Goal: Transaction & Acquisition: Download file/media

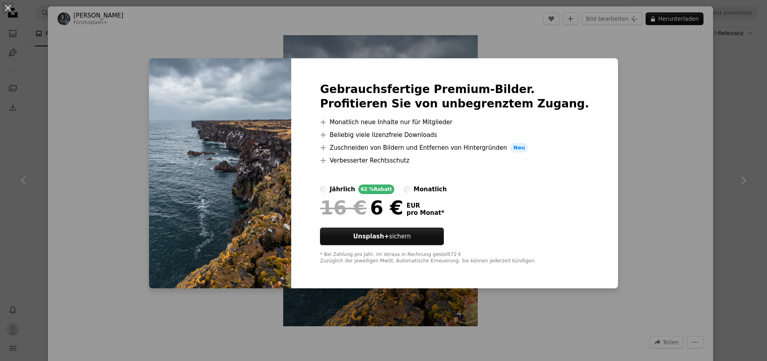
scroll to position [501, 0]
click at [654, 141] on div "An X shape Gebrauchsfertige Premium-Bilder. Profitieren Sie von unbegrenztem Zu…" at bounding box center [383, 180] width 767 height 361
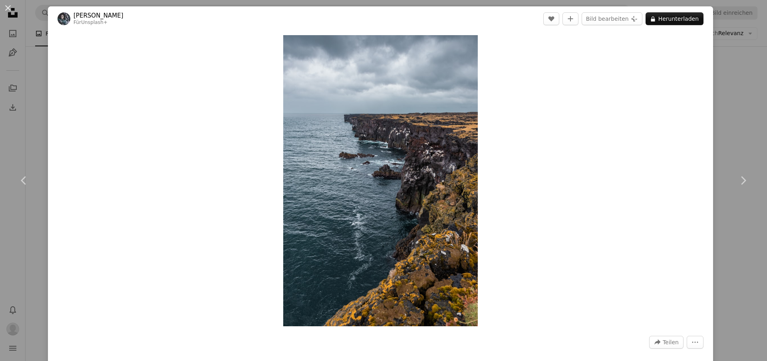
click at [31, 69] on div "An X shape Chevron left Chevron right [PERSON_NAME] Für Unsplash+ A heart A plu…" at bounding box center [383, 180] width 767 height 361
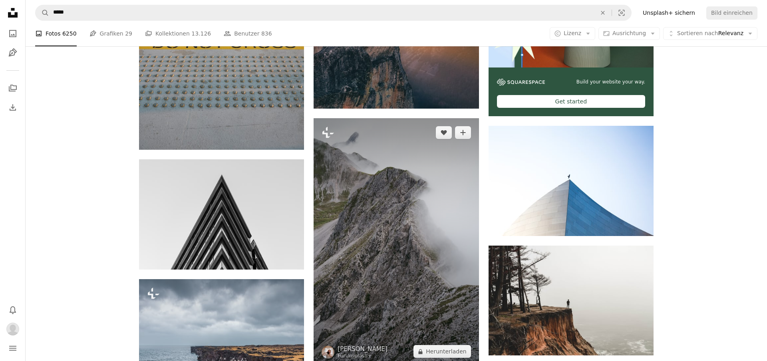
scroll to position [311, 0]
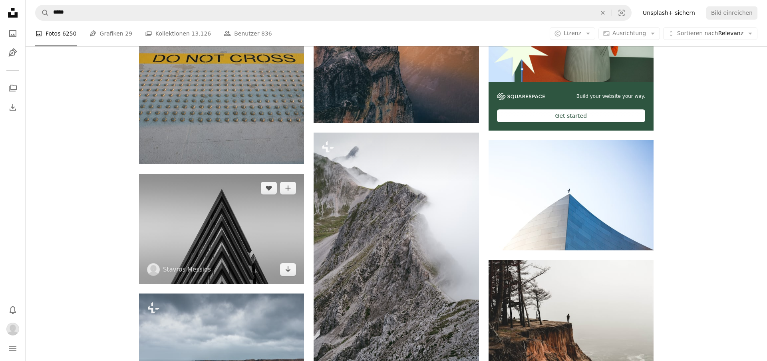
click at [223, 236] on img at bounding box center [221, 229] width 165 height 110
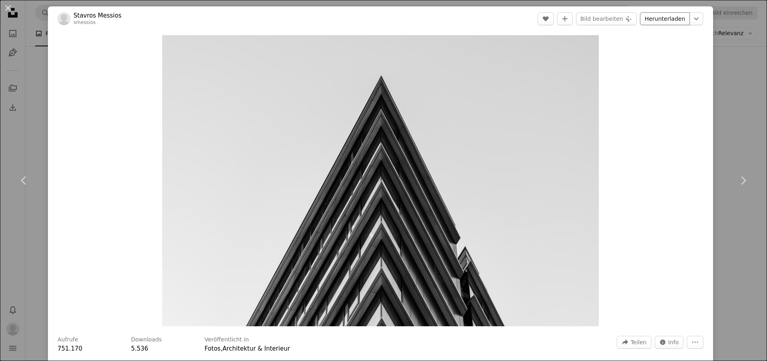
click at [659, 18] on link "Herunterladen" at bounding box center [665, 18] width 50 height 13
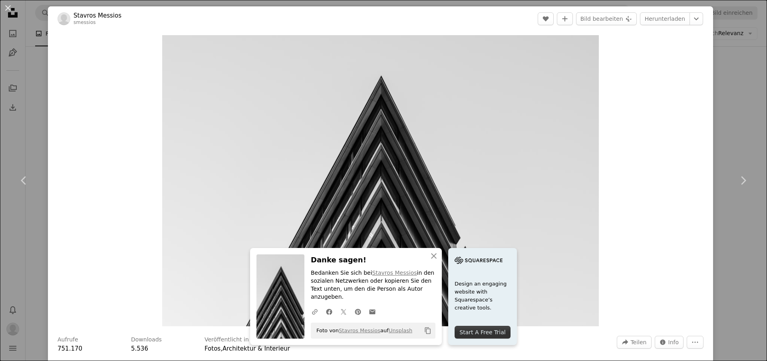
click at [668, 313] on div "Zoom in" at bounding box center [380, 180] width 665 height 299
click at [33, 44] on div "An X shape Chevron left Chevron right An X shape Schließen Danke sagen! Bedanke…" at bounding box center [383, 180] width 767 height 361
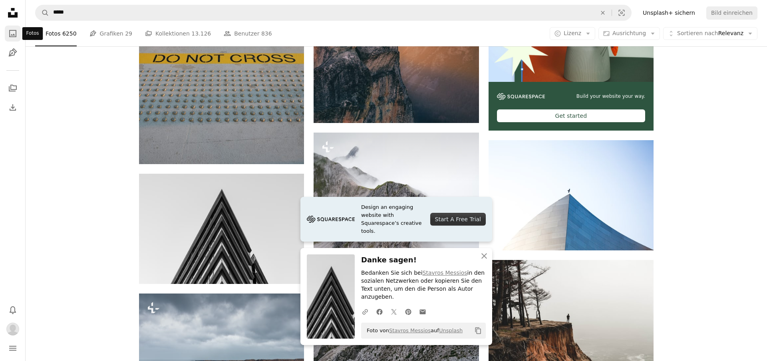
click at [13, 36] on icon "A photo" at bounding box center [13, 34] width 10 height 10
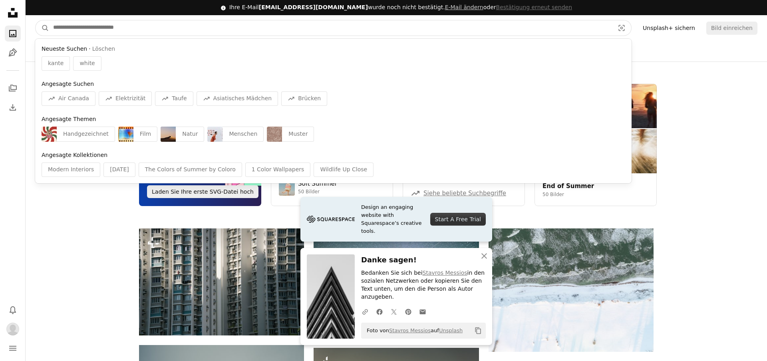
click at [115, 30] on input "Finden Sie Bildmaterial auf der ganzen Webseite" at bounding box center [330, 27] width 563 height 15
type input "*"
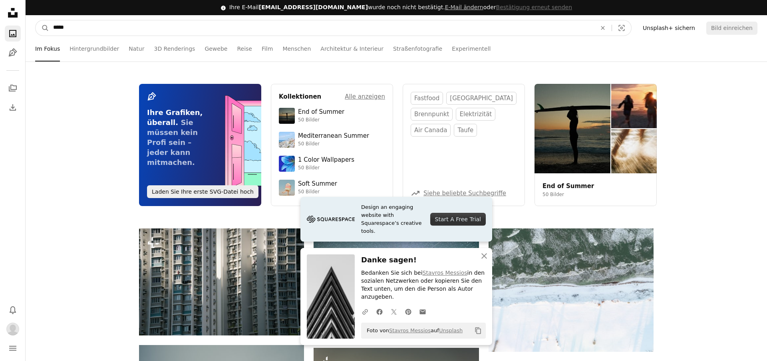
type input "*****"
click at [36, 20] on button "A magnifying glass" at bounding box center [43, 27] width 14 height 15
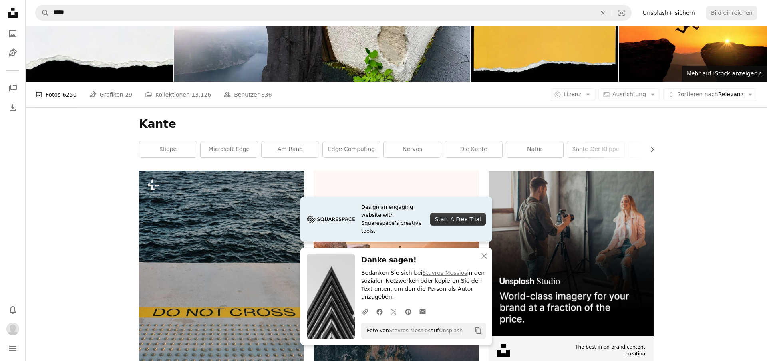
scroll to position [57, 0]
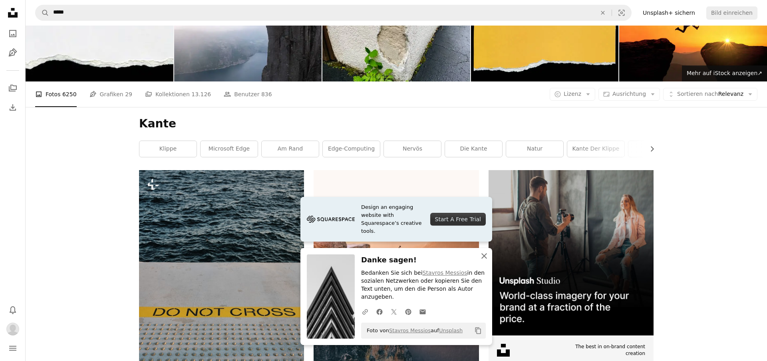
click at [483, 259] on icon "button" at bounding box center [484, 256] width 6 height 6
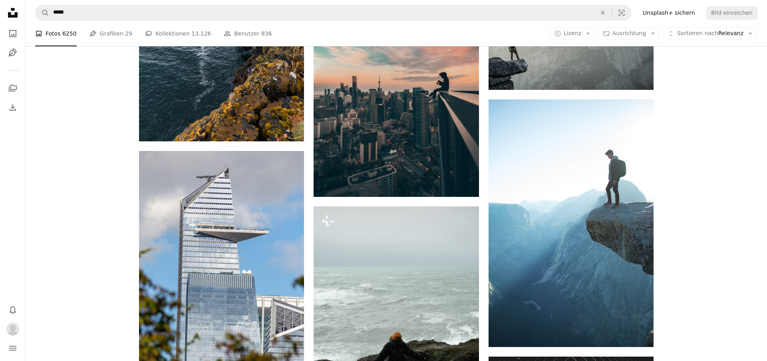
scroll to position [713, 0]
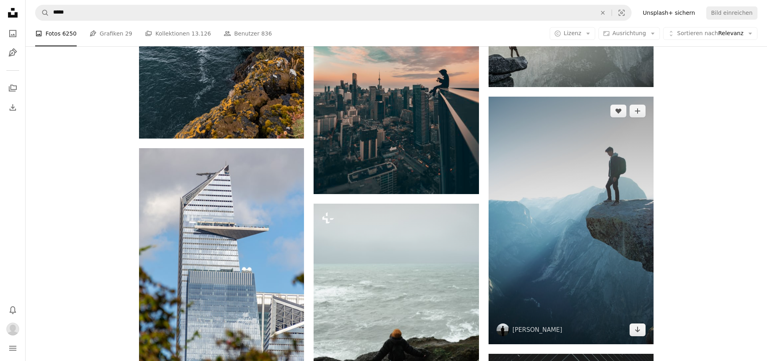
click at [603, 232] on img at bounding box center [570, 221] width 165 height 248
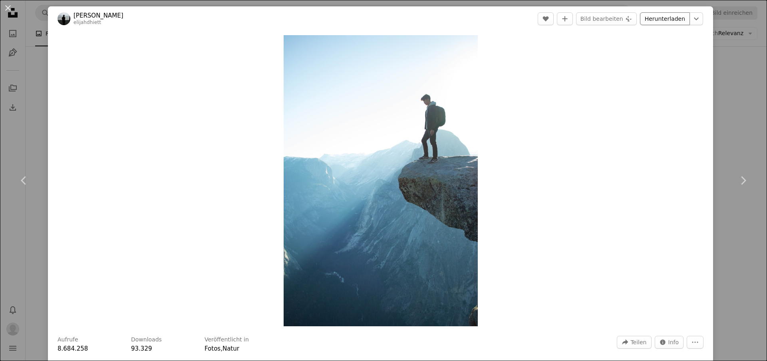
click at [679, 19] on link "Herunterladen" at bounding box center [665, 18] width 50 height 13
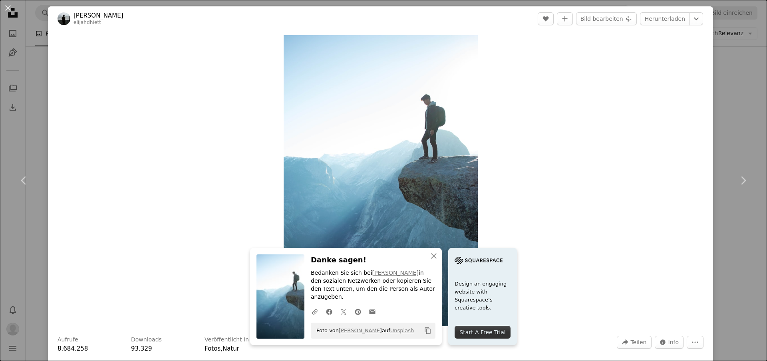
click at [20, 33] on div "An X shape Chevron left Chevron right An X shape Schließen Danke sagen! Bedanke…" at bounding box center [383, 180] width 767 height 361
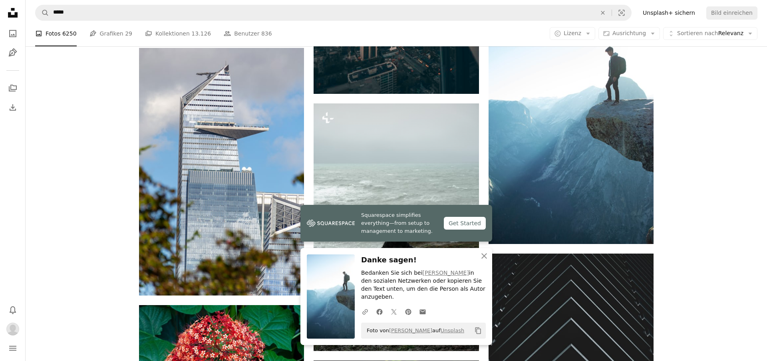
scroll to position [814, 0]
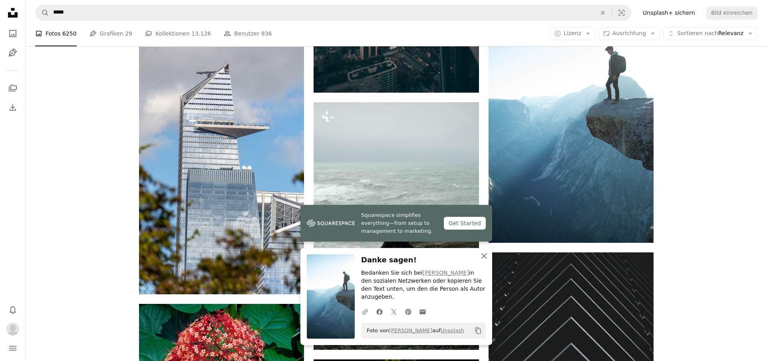
click at [485, 261] on icon "An X shape" at bounding box center [484, 256] width 10 height 10
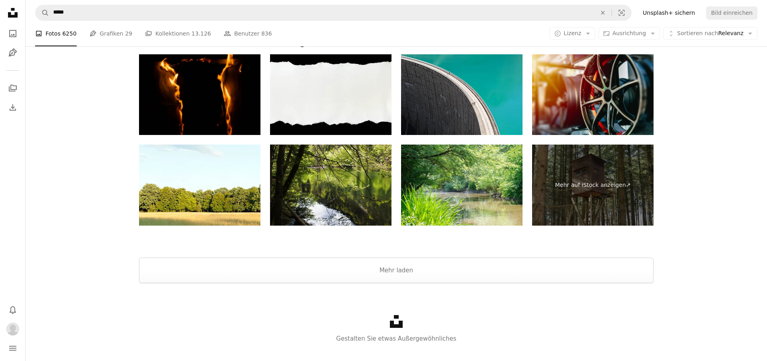
scroll to position [1707, 0]
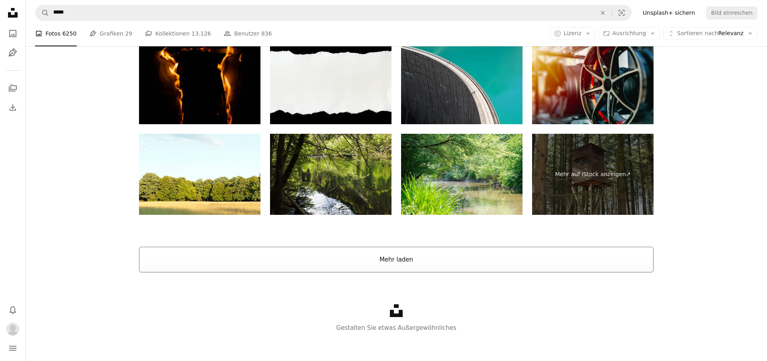
click at [543, 258] on button "Mehr laden" at bounding box center [396, 260] width 514 height 26
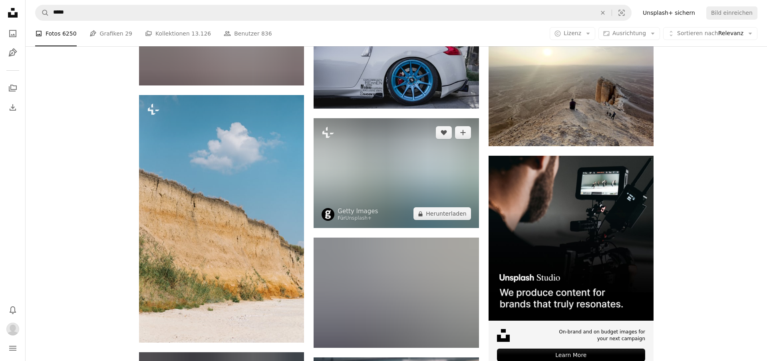
scroll to position [3511, 0]
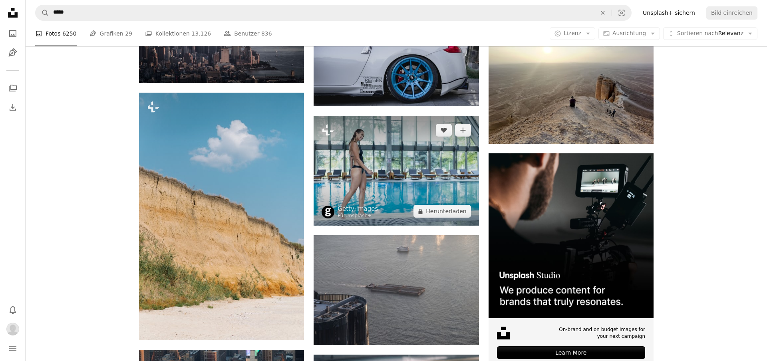
click at [394, 183] on img at bounding box center [395, 171] width 165 height 110
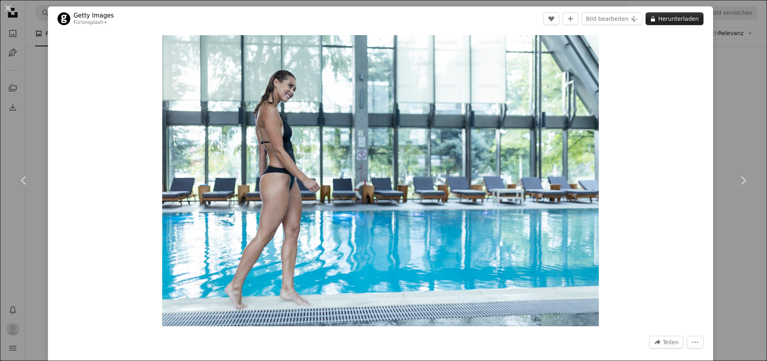
click at [685, 22] on button "A lock Herunterladen" at bounding box center [674, 18] width 58 height 13
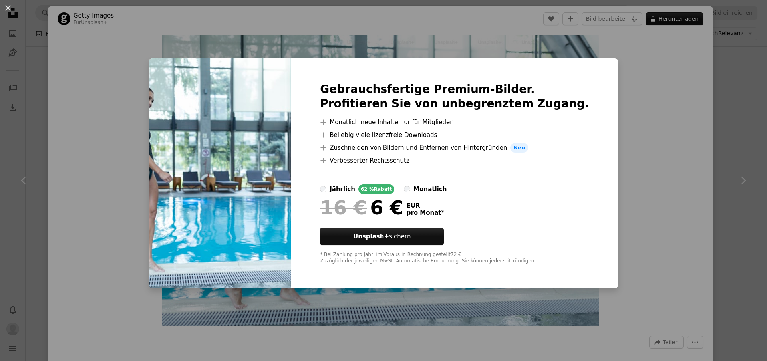
click at [621, 182] on div "An X shape Gebrauchsfertige Premium-Bilder. Profitieren Sie von unbegrenztem Zu…" at bounding box center [383, 180] width 767 height 361
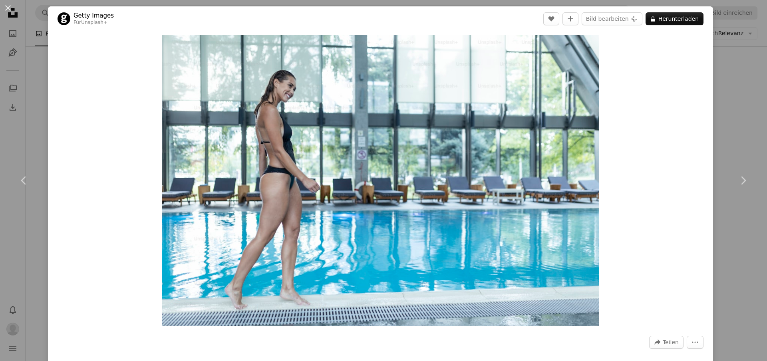
click at [24, 41] on div "An X shape Chevron left Chevron right Getty Images Für Unsplash+ A heart A plus…" at bounding box center [383, 180] width 767 height 361
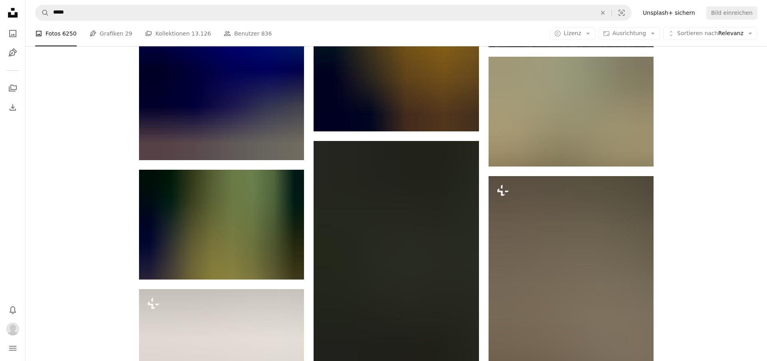
scroll to position [8248, 0]
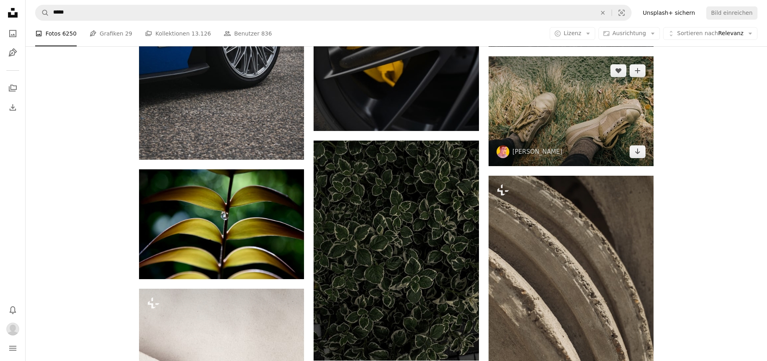
click at [549, 133] on img at bounding box center [570, 111] width 165 height 110
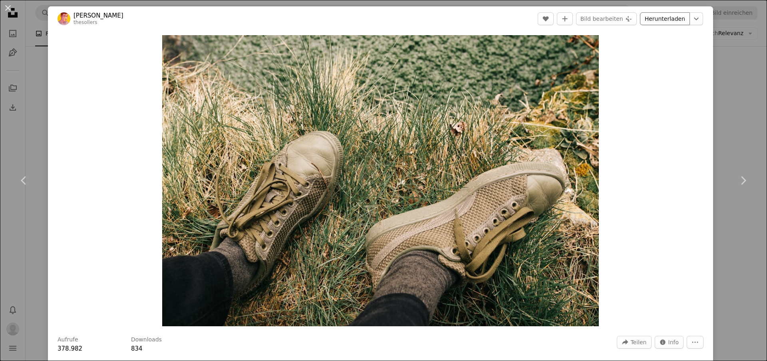
click at [665, 19] on link "Herunterladen" at bounding box center [665, 18] width 50 height 13
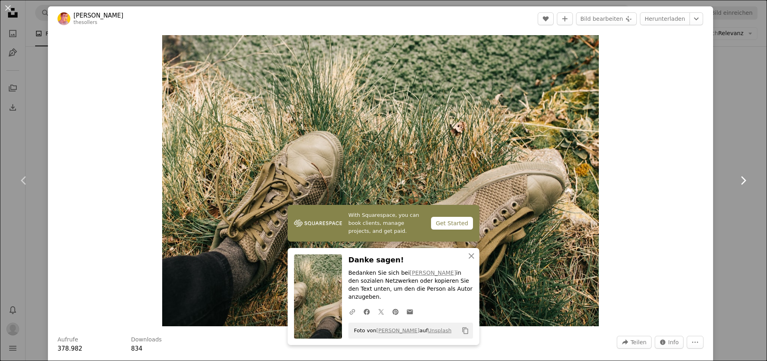
click at [744, 182] on icon at bounding box center [743, 180] width 5 height 8
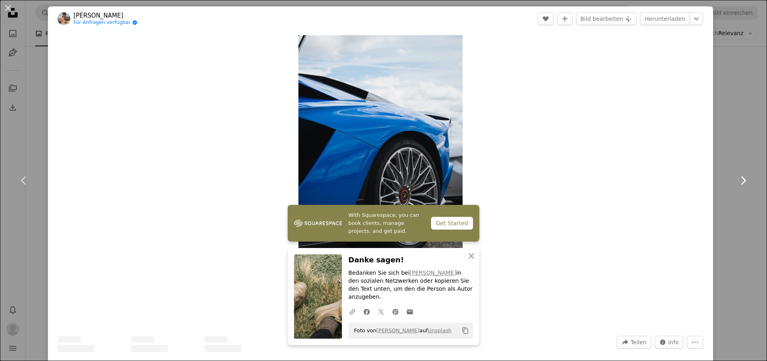
click at [744, 182] on icon at bounding box center [743, 180] width 5 height 8
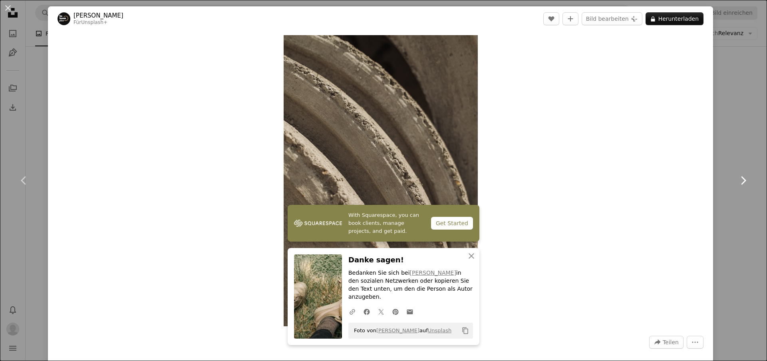
click at [744, 182] on icon at bounding box center [743, 180] width 5 height 8
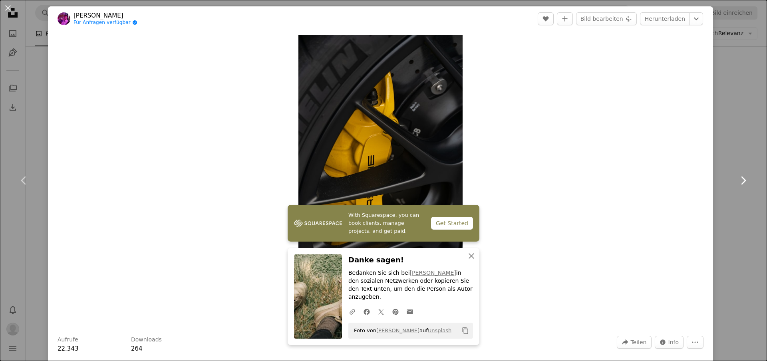
click at [744, 182] on icon at bounding box center [743, 180] width 5 height 8
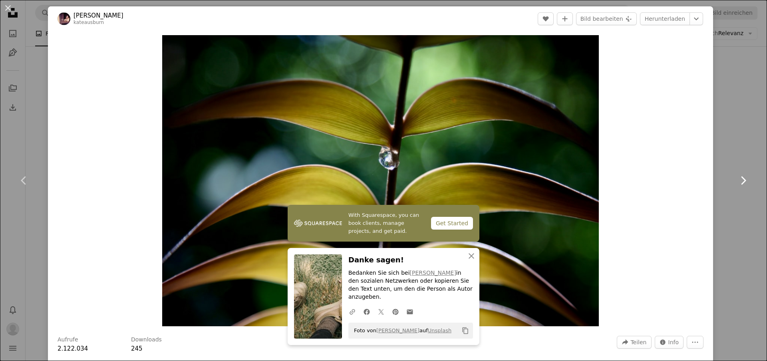
click at [744, 182] on icon at bounding box center [743, 180] width 5 height 8
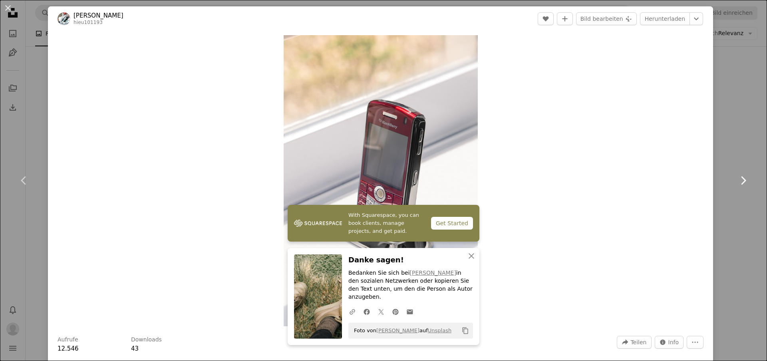
click at [744, 182] on icon at bounding box center [743, 180] width 5 height 8
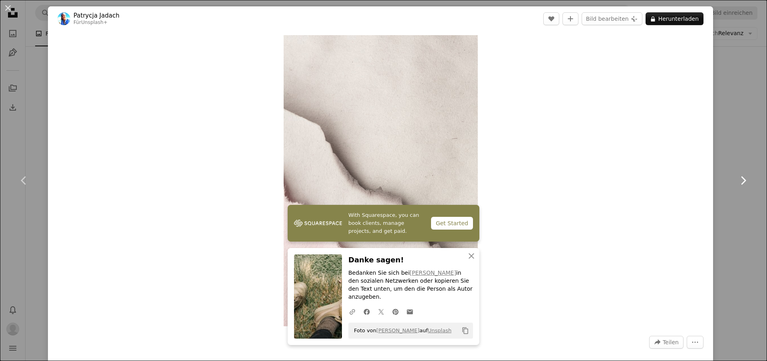
click at [744, 182] on icon at bounding box center [743, 180] width 5 height 8
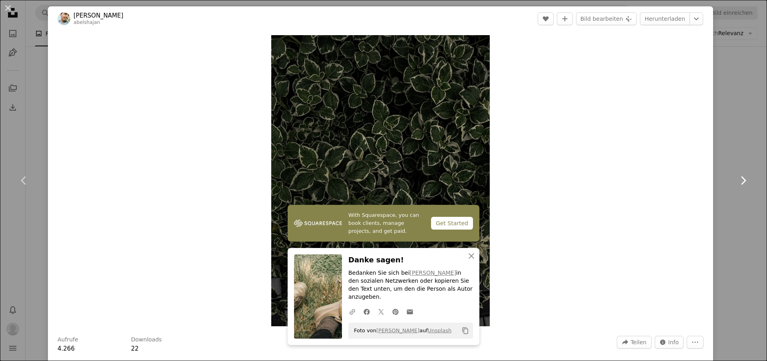
click at [744, 182] on icon at bounding box center [743, 180] width 5 height 8
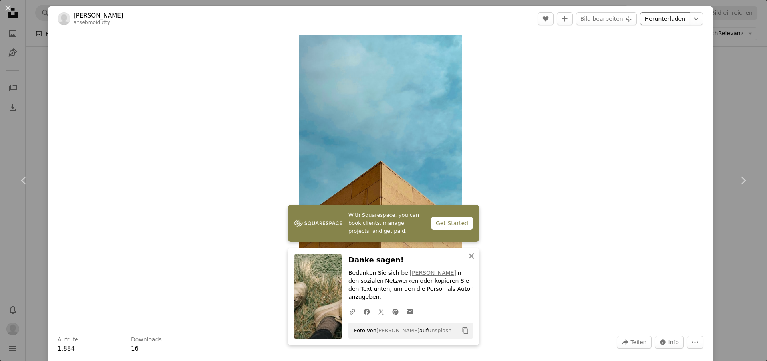
click at [664, 21] on link "Herunterladen" at bounding box center [665, 18] width 50 height 13
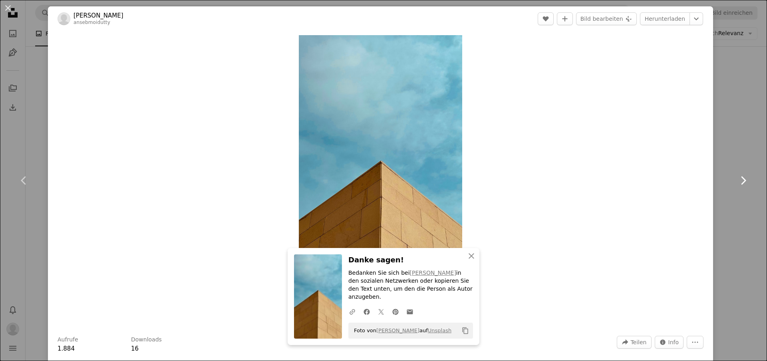
click at [741, 179] on icon "Chevron right" at bounding box center [742, 180] width 13 height 13
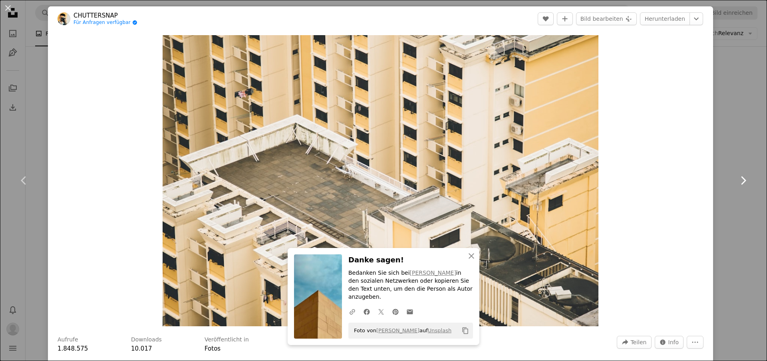
click at [741, 179] on icon "Chevron right" at bounding box center [742, 180] width 13 height 13
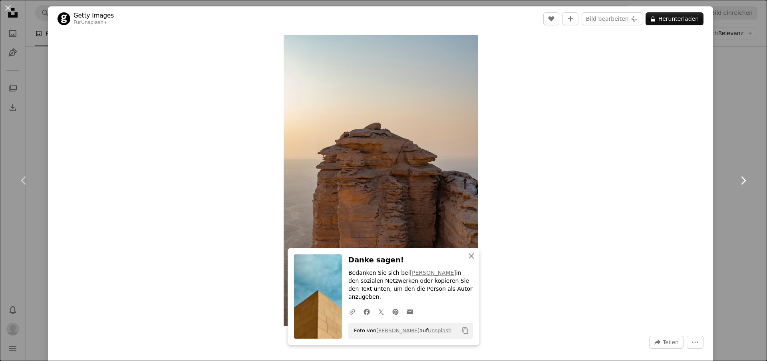
click at [741, 179] on icon "Chevron right" at bounding box center [742, 180] width 13 height 13
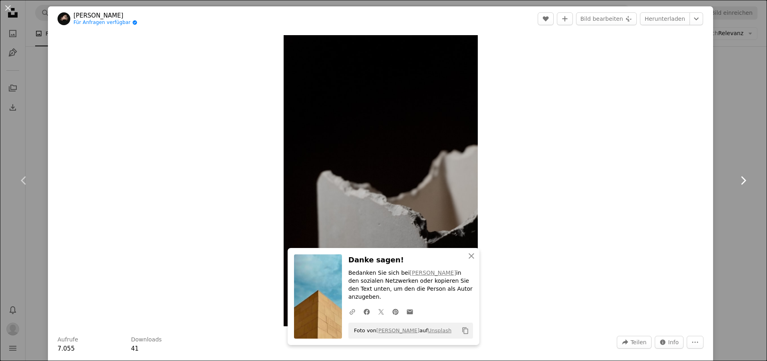
click at [741, 179] on icon "Chevron right" at bounding box center [742, 180] width 13 height 13
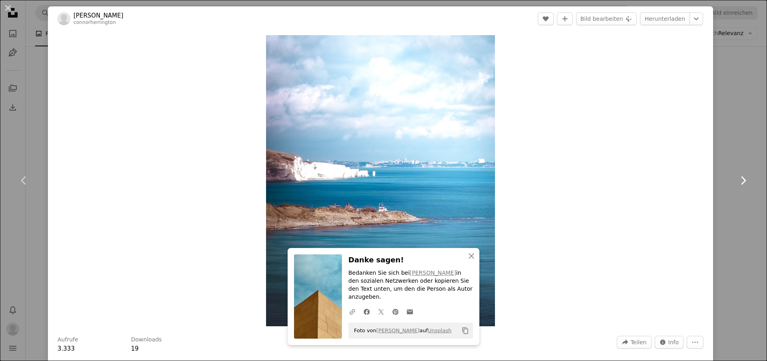
click at [741, 179] on icon "Chevron right" at bounding box center [742, 180] width 13 height 13
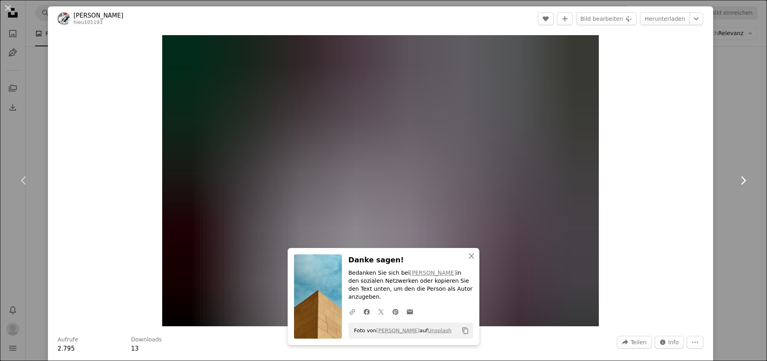
click at [741, 179] on icon "Chevron right" at bounding box center [742, 180] width 13 height 13
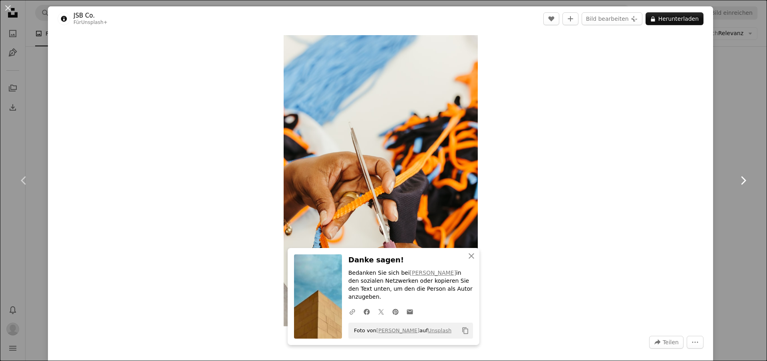
click at [741, 179] on icon "Chevron right" at bounding box center [742, 180] width 13 height 13
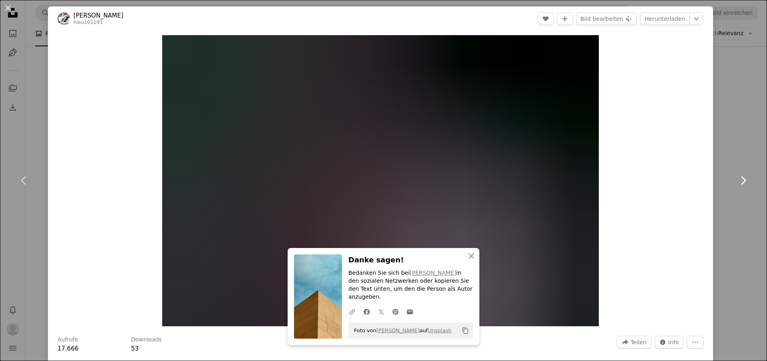
click at [741, 179] on icon "Chevron right" at bounding box center [742, 180] width 13 height 13
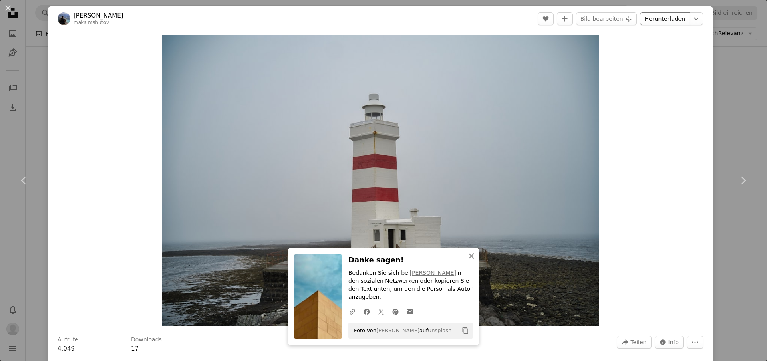
click at [681, 20] on link "Herunterladen" at bounding box center [665, 18] width 50 height 13
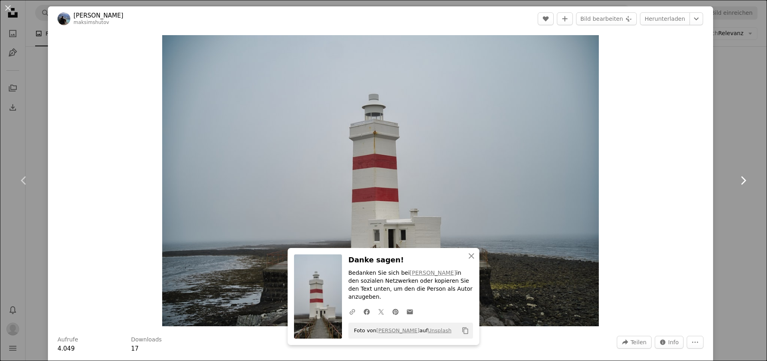
click at [742, 178] on icon "Chevron right" at bounding box center [742, 180] width 13 height 13
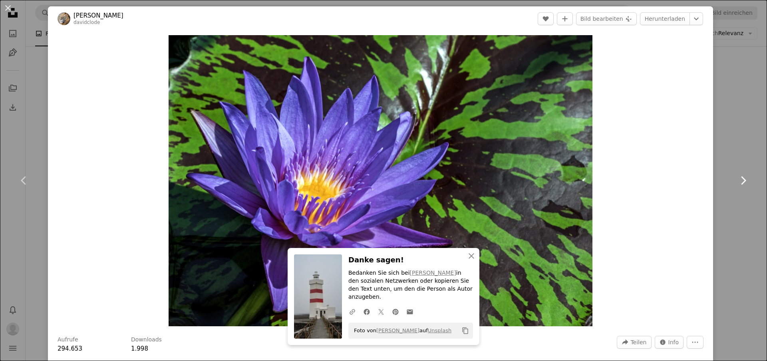
click at [743, 181] on icon "Chevron right" at bounding box center [742, 180] width 13 height 13
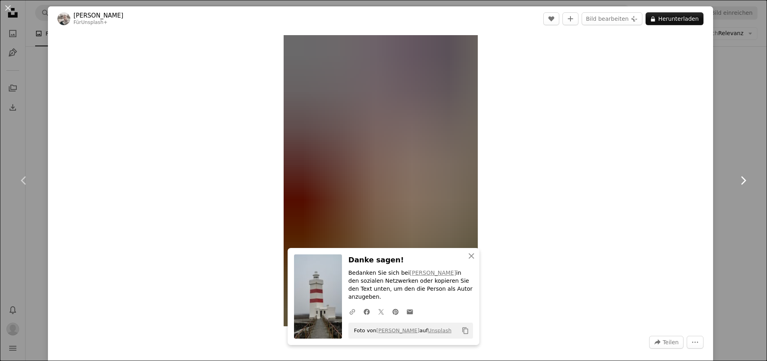
click at [743, 181] on icon "Chevron right" at bounding box center [742, 180] width 13 height 13
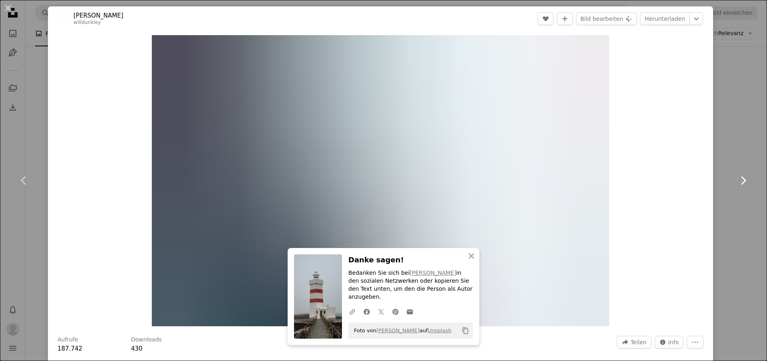
click at [743, 181] on icon "Chevron right" at bounding box center [742, 180] width 13 height 13
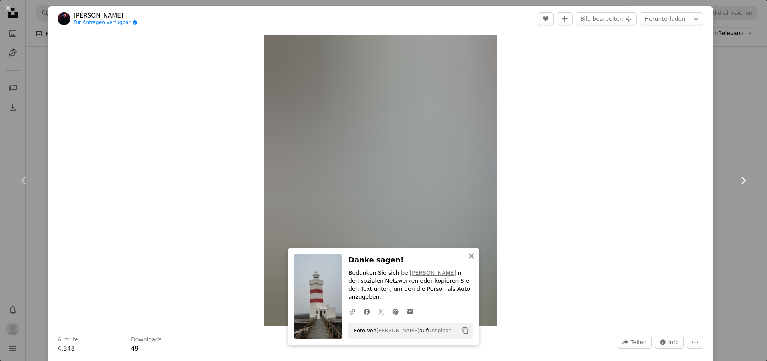
click at [743, 181] on icon "Chevron right" at bounding box center [742, 180] width 13 height 13
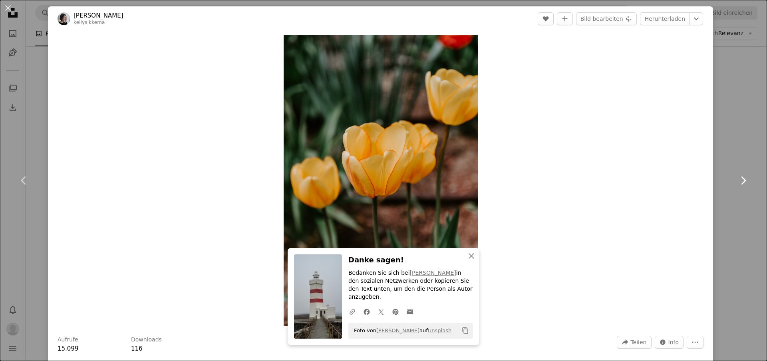
click at [743, 181] on icon "Chevron right" at bounding box center [742, 180] width 13 height 13
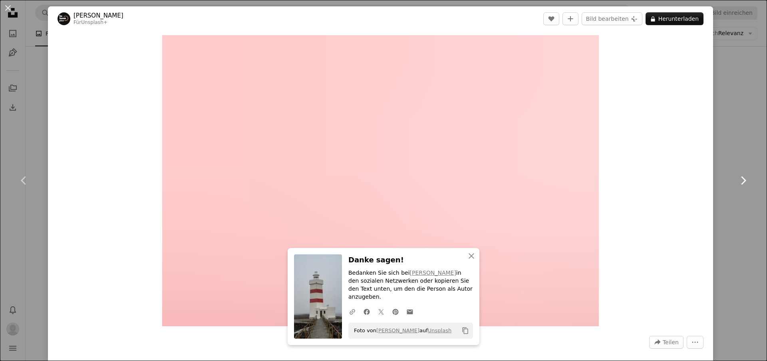
click at [743, 181] on icon "Chevron right" at bounding box center [742, 180] width 13 height 13
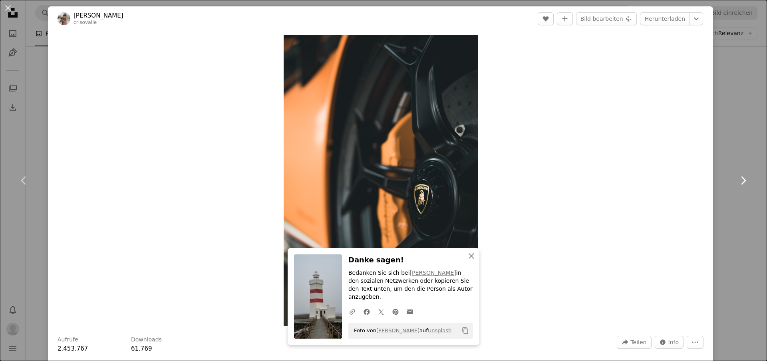
click at [743, 181] on icon "Chevron right" at bounding box center [742, 180] width 13 height 13
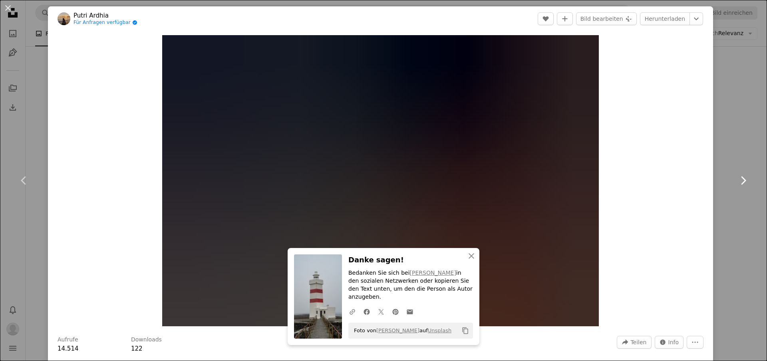
click at [743, 181] on icon "Chevron right" at bounding box center [742, 180] width 13 height 13
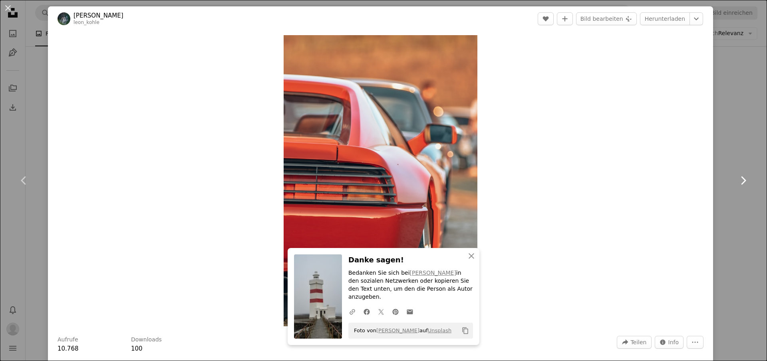
click at [743, 181] on icon "Chevron right" at bounding box center [742, 180] width 13 height 13
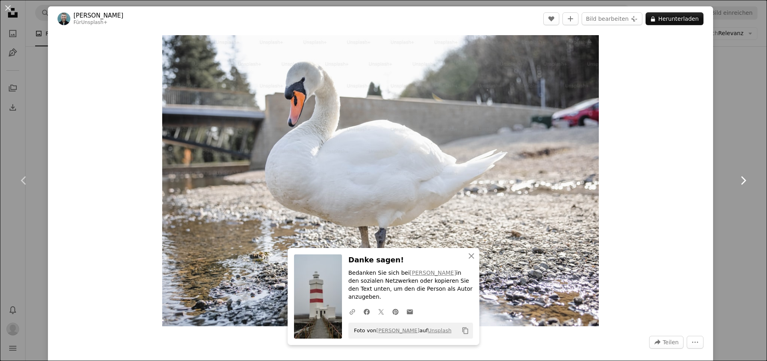
click at [743, 181] on icon "Chevron right" at bounding box center [742, 180] width 13 height 13
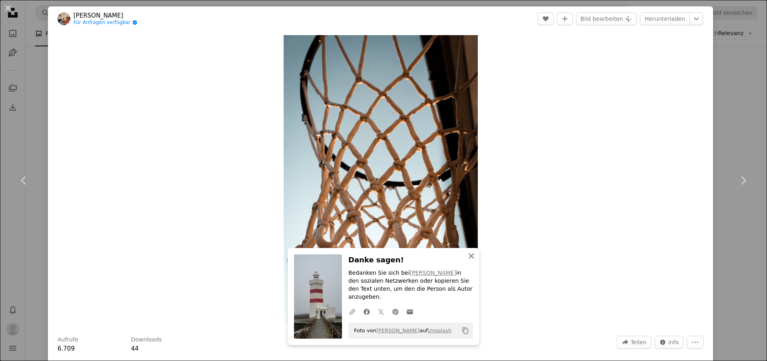
click at [473, 261] on icon "An X shape" at bounding box center [471, 256] width 10 height 10
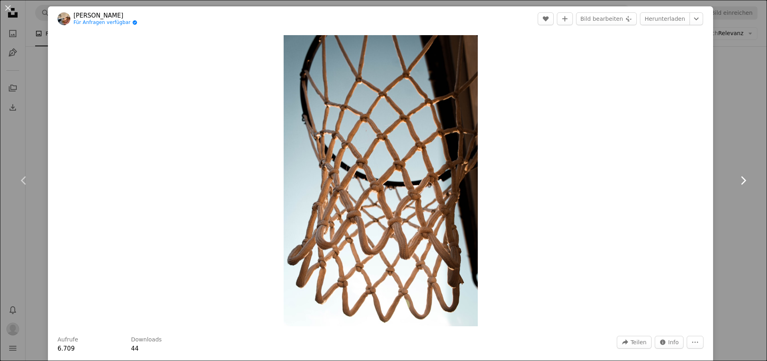
click at [745, 180] on icon "Chevron right" at bounding box center [742, 180] width 13 height 13
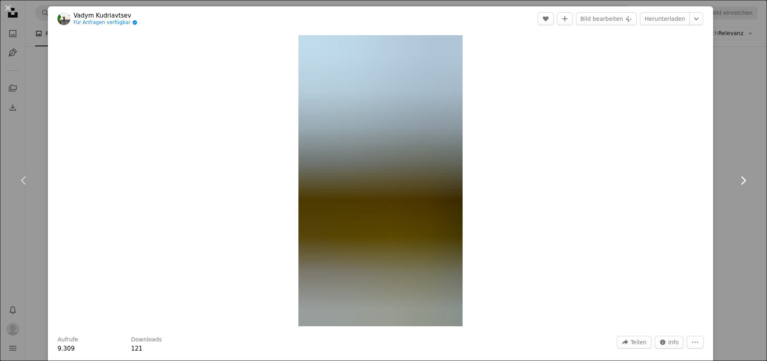
click at [742, 181] on icon "Chevron right" at bounding box center [742, 180] width 13 height 13
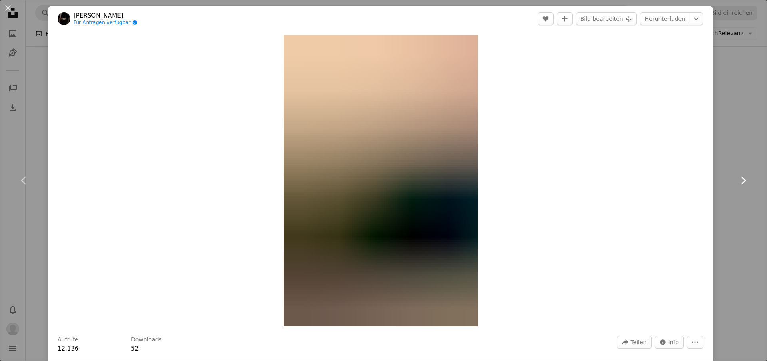
click at [742, 181] on icon "Chevron right" at bounding box center [742, 180] width 13 height 13
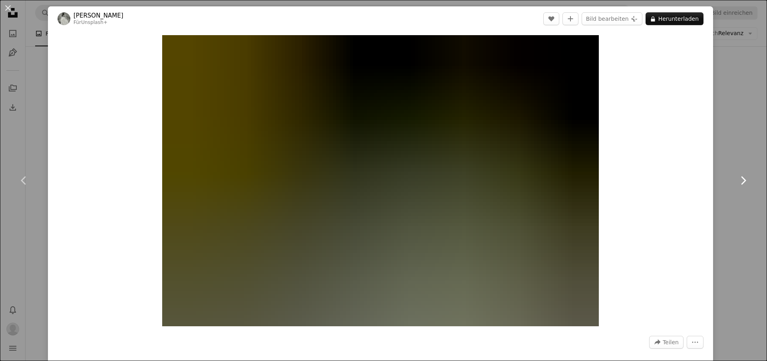
click at [742, 181] on icon "Chevron right" at bounding box center [742, 180] width 13 height 13
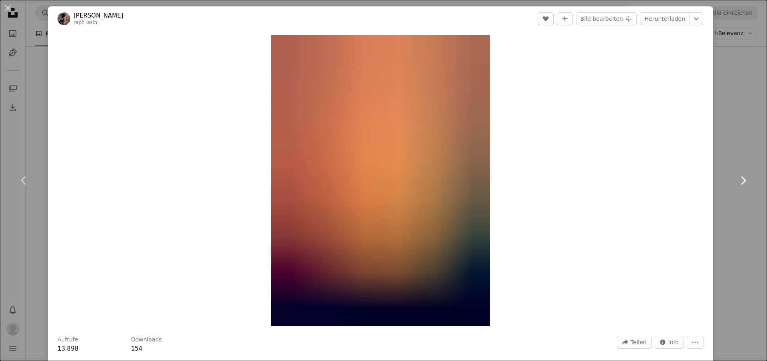
click at [742, 181] on icon "Chevron right" at bounding box center [742, 180] width 13 height 13
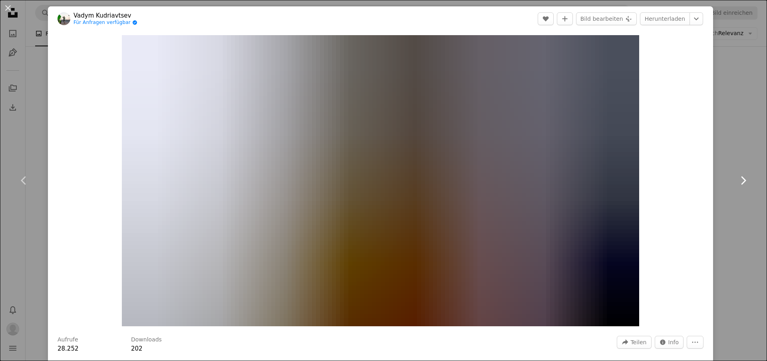
click at [742, 181] on icon "Chevron right" at bounding box center [742, 180] width 13 height 13
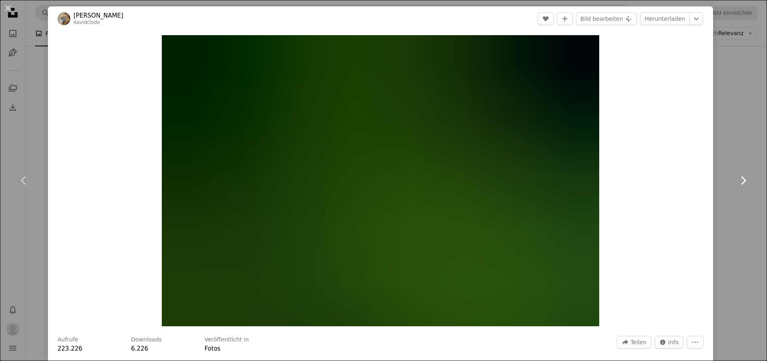
click at [742, 181] on icon "Chevron right" at bounding box center [742, 180] width 13 height 13
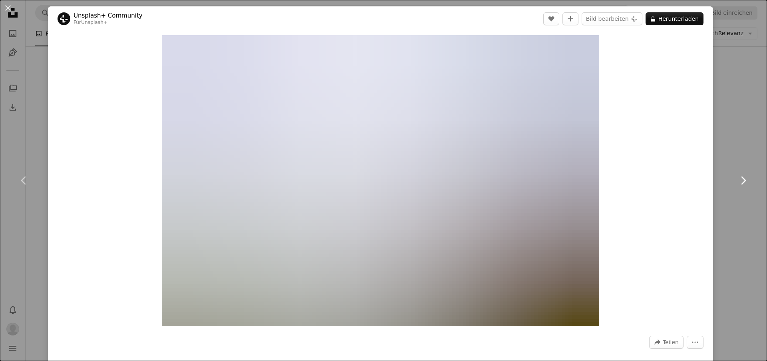
click at [742, 181] on icon "Chevron right" at bounding box center [742, 180] width 13 height 13
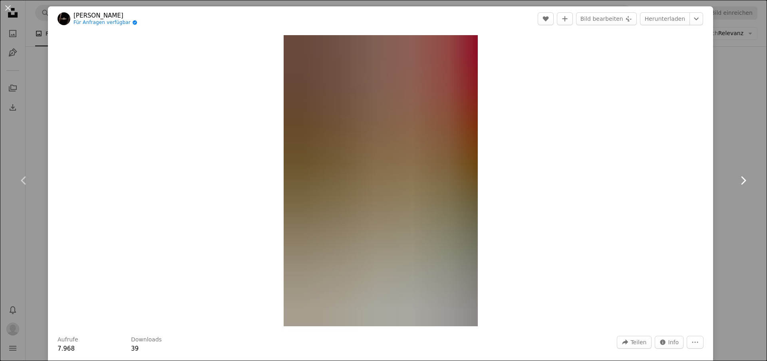
click at [742, 181] on icon "Chevron right" at bounding box center [742, 180] width 13 height 13
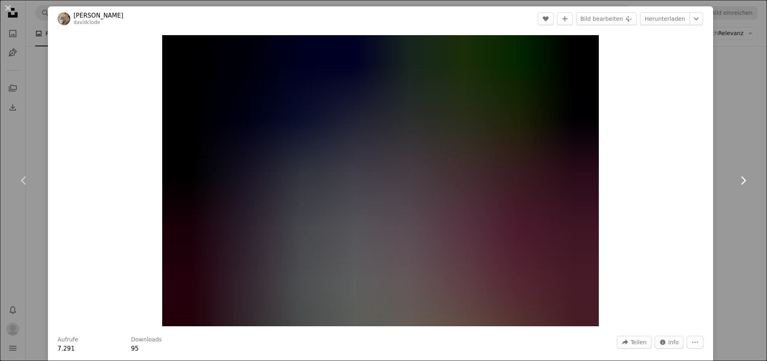
click at [742, 181] on icon "Chevron right" at bounding box center [742, 180] width 13 height 13
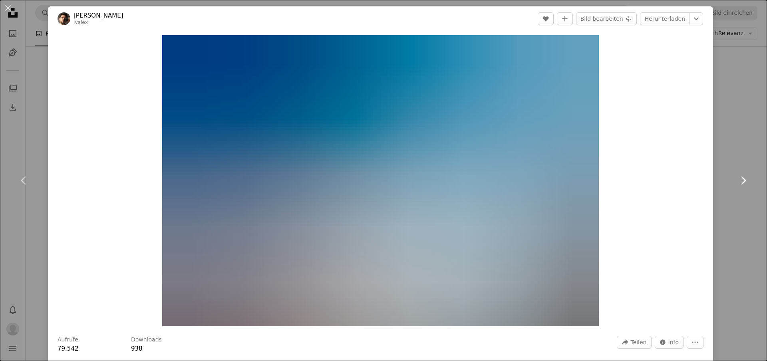
click at [742, 181] on icon "Chevron right" at bounding box center [742, 180] width 13 height 13
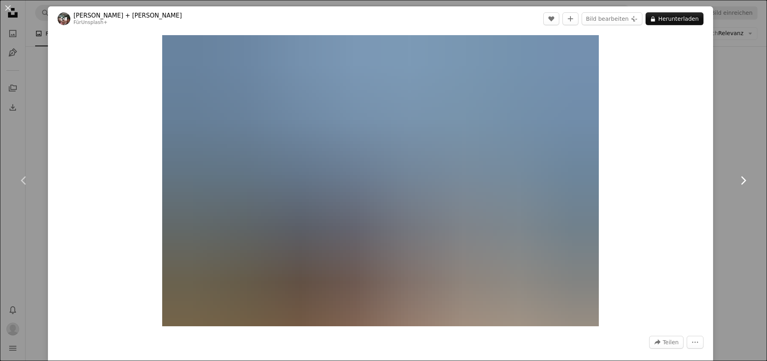
click at [742, 181] on icon "Chevron right" at bounding box center [742, 180] width 13 height 13
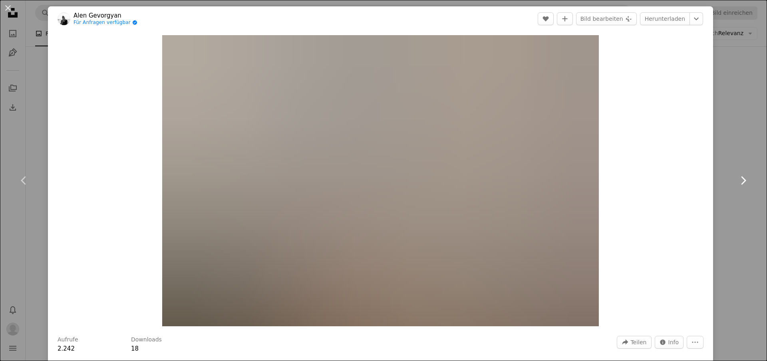
click at [742, 181] on icon "Chevron right" at bounding box center [742, 180] width 13 height 13
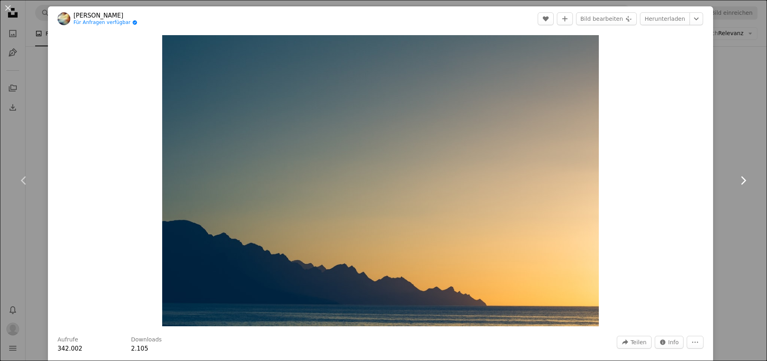
click at [742, 181] on icon "Chevron right" at bounding box center [742, 180] width 13 height 13
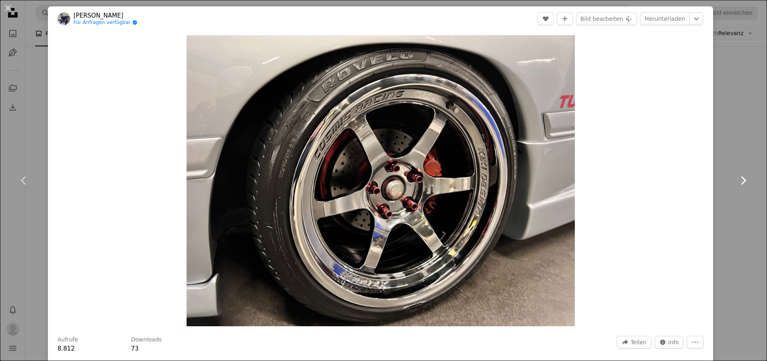
click at [742, 181] on icon "Chevron right" at bounding box center [742, 180] width 13 height 13
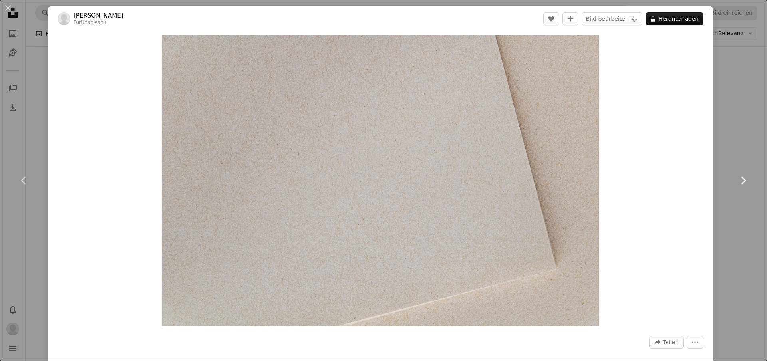
click at [742, 181] on icon "Chevron right" at bounding box center [742, 180] width 13 height 13
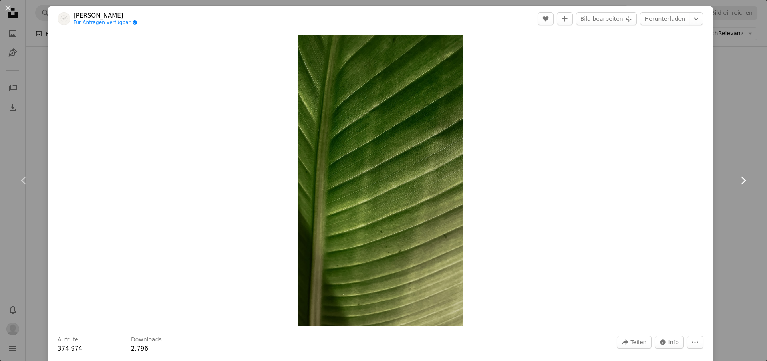
click at [742, 181] on icon "Chevron right" at bounding box center [742, 180] width 13 height 13
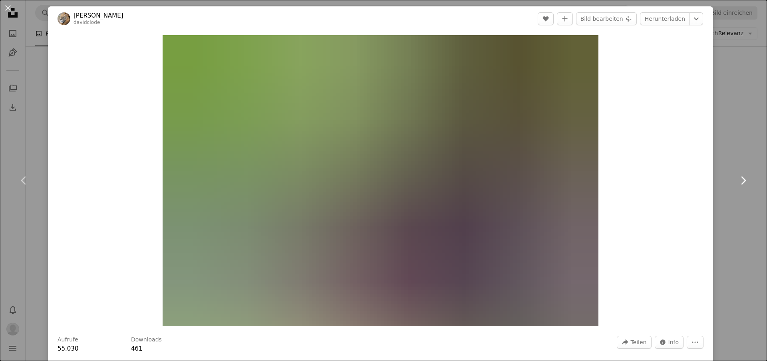
click at [742, 181] on icon "Chevron right" at bounding box center [742, 180] width 13 height 13
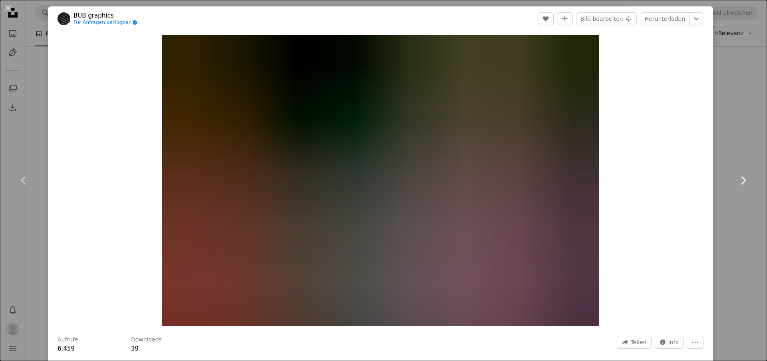
click at [742, 181] on icon "Chevron right" at bounding box center [742, 180] width 13 height 13
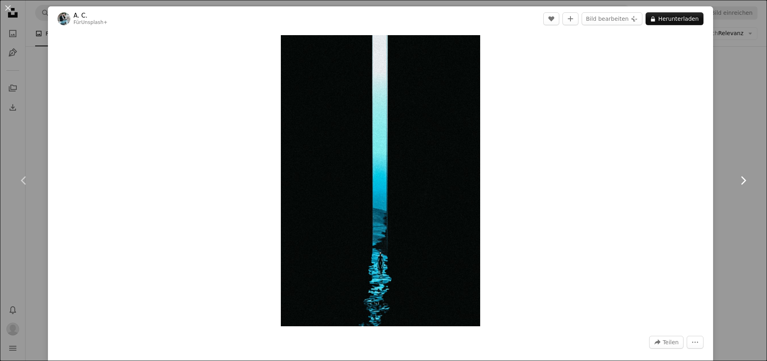
click at [742, 181] on icon "Chevron right" at bounding box center [742, 180] width 13 height 13
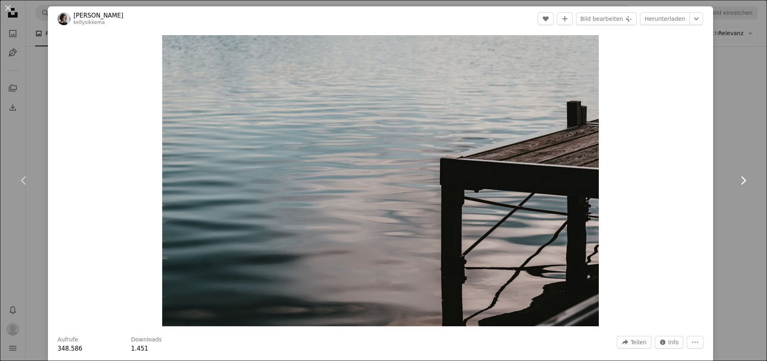
click at [742, 181] on icon "Chevron right" at bounding box center [742, 180] width 13 height 13
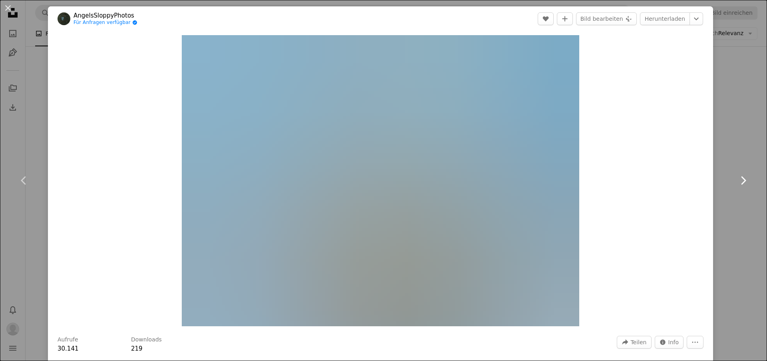
click at [742, 181] on icon "Chevron right" at bounding box center [742, 180] width 13 height 13
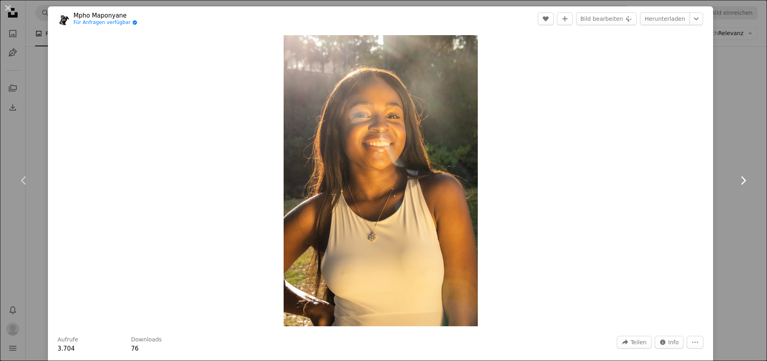
click at [742, 181] on icon "Chevron right" at bounding box center [742, 180] width 13 height 13
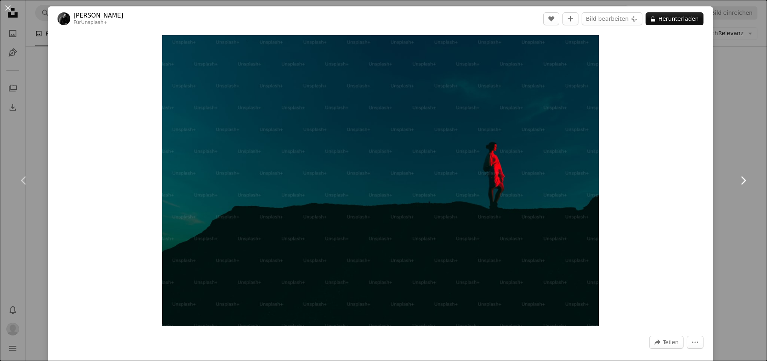
click at [742, 181] on icon "Chevron right" at bounding box center [742, 180] width 13 height 13
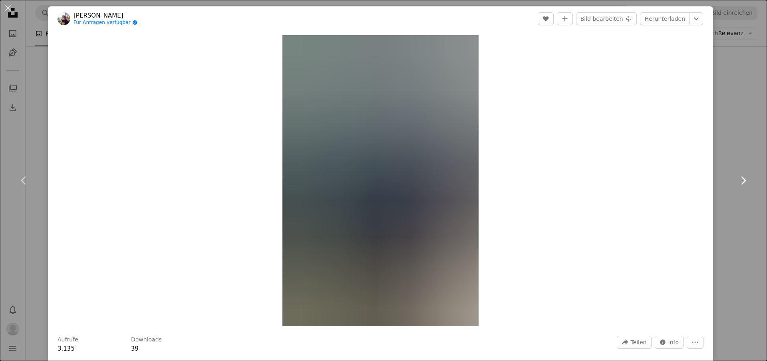
click at [742, 181] on icon "Chevron right" at bounding box center [742, 180] width 13 height 13
